Goal: Information Seeking & Learning: Learn about a topic

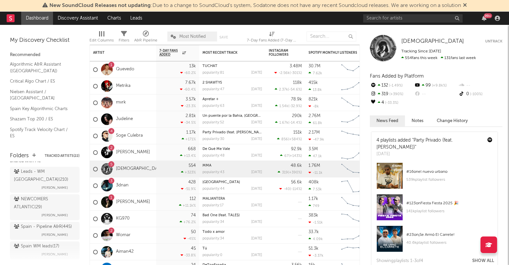
scroll to position [60, 0]
click at [43, 172] on div "Leads - WM [GEOGRAPHIC_DATA] ( 210 )" at bounding box center [44, 176] width 60 height 16
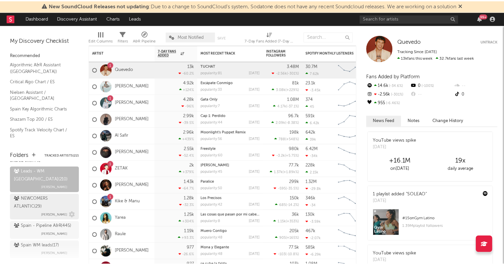
scroll to position [73, 0]
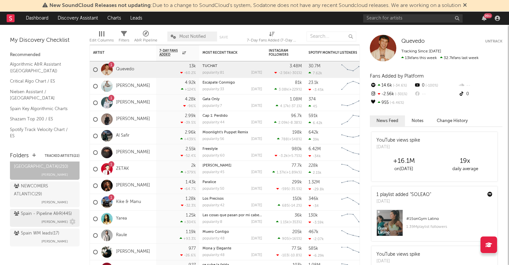
click at [25, 210] on div "Spain - Pipeline A&R ( 445 )" at bounding box center [43, 214] width 58 height 8
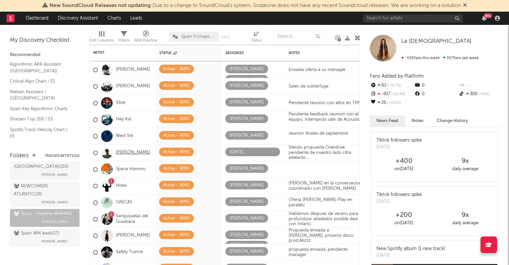
click at [128, 153] on link "[PERSON_NAME]" at bounding box center [133, 153] width 34 height 6
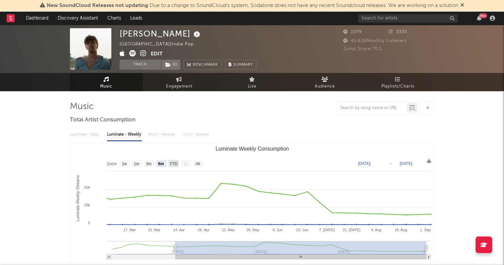
click at [175, 164] on text "YTD" at bounding box center [173, 163] width 8 height 5
select select "YTD"
type input "[DATE]"
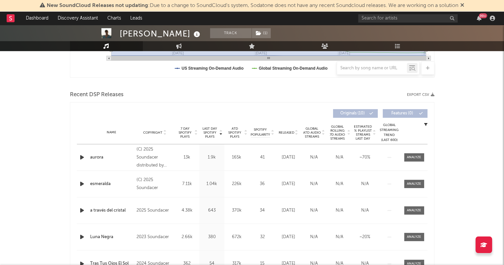
scroll to position [199, 0]
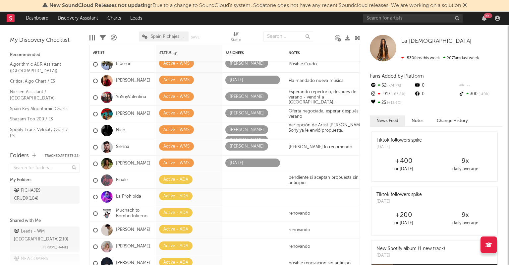
click at [127, 164] on link "[PERSON_NAME]" at bounding box center [133, 164] width 34 height 6
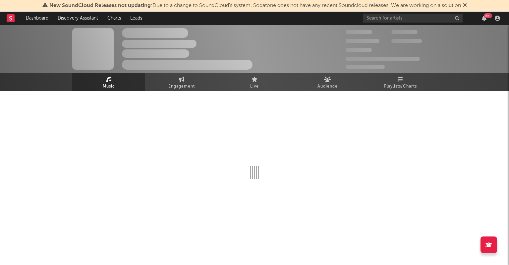
select select "1w"
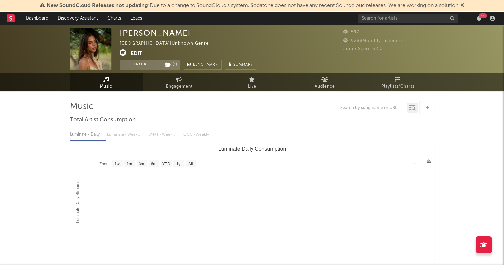
click at [90, 51] on img at bounding box center [90, 48] width 41 height 41
